Goal: Information Seeking & Learning: Compare options

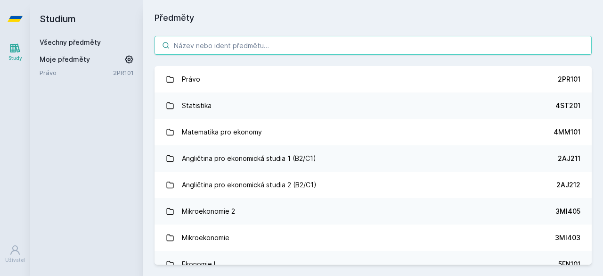
click at [275, 51] on input "search" at bounding box center [373, 45] width 437 height 19
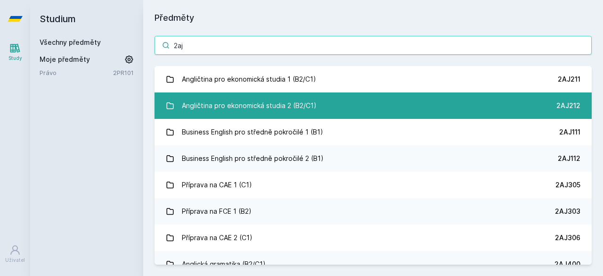
type input "2aj"
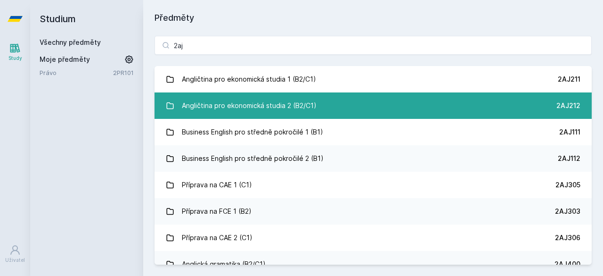
click at [388, 100] on link "Angličtina pro ekonomická studia 2 (B2/C1) 2AJ212" at bounding box center [373, 105] width 437 height 26
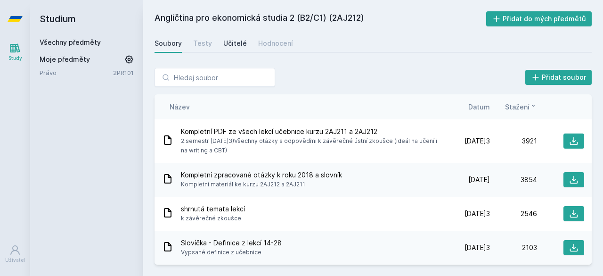
click at [226, 39] on div "Učitelé" at bounding box center [235, 43] width 24 height 9
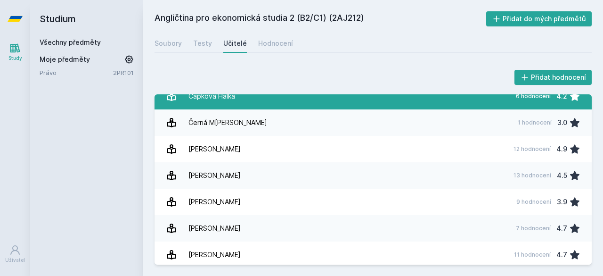
scroll to position [65, 0]
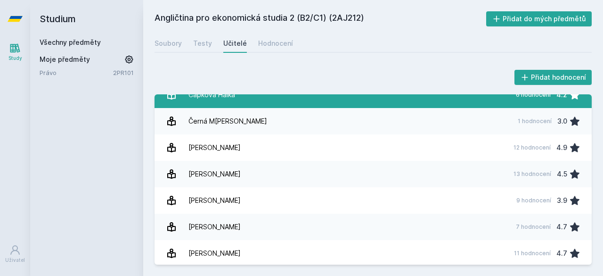
click at [284, 164] on link "H[PERSON_NAME] 13 hodnocení 4.5" at bounding box center [373, 174] width 437 height 26
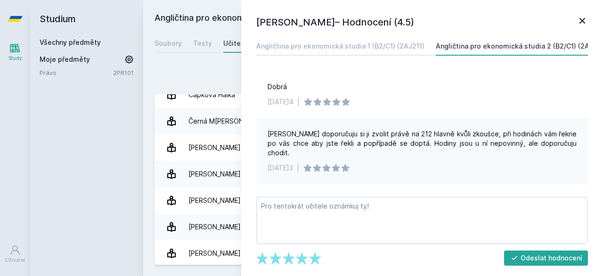
click at [575, 32] on div "[PERSON_NAME] – Hodnocení (4.5) Angličtina pro ekonomická studia 1 (B2/C1) (2AJ…" at bounding box center [422, 138] width 362 height 276
click at [580, 25] on icon at bounding box center [582, 20] width 11 height 11
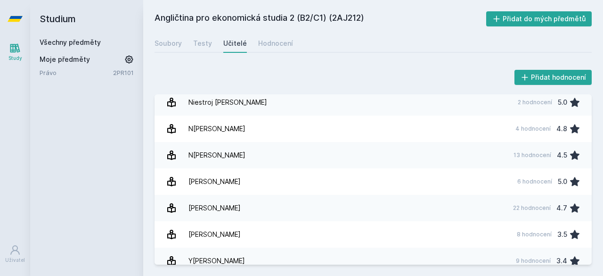
scroll to position [252, 0]
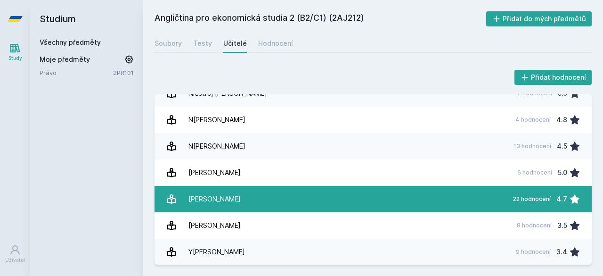
click at [458, 190] on link "[PERSON_NAME] 22 hodnocení 4.7" at bounding box center [373, 199] width 437 height 26
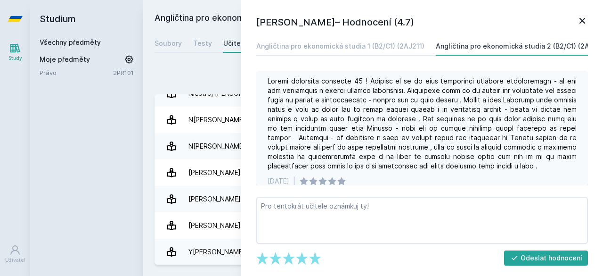
scroll to position [505, 0]
click at [589, 15] on div "[PERSON_NAME]– Hodnocení (4.7) Angličtina pro ekonomická studia 1 (B2/C1) (2AJ2…" at bounding box center [422, 138] width 362 height 276
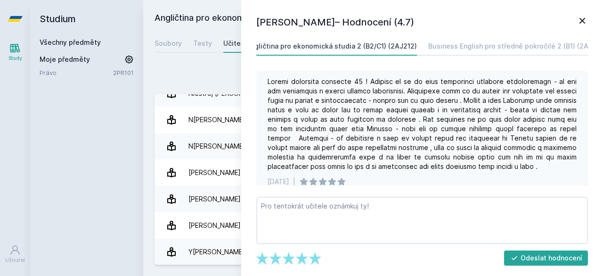
scroll to position [0, 192]
click at [584, 23] on icon at bounding box center [583, 21] width 6 height 6
